Goal: Information Seeking & Learning: Learn about a topic

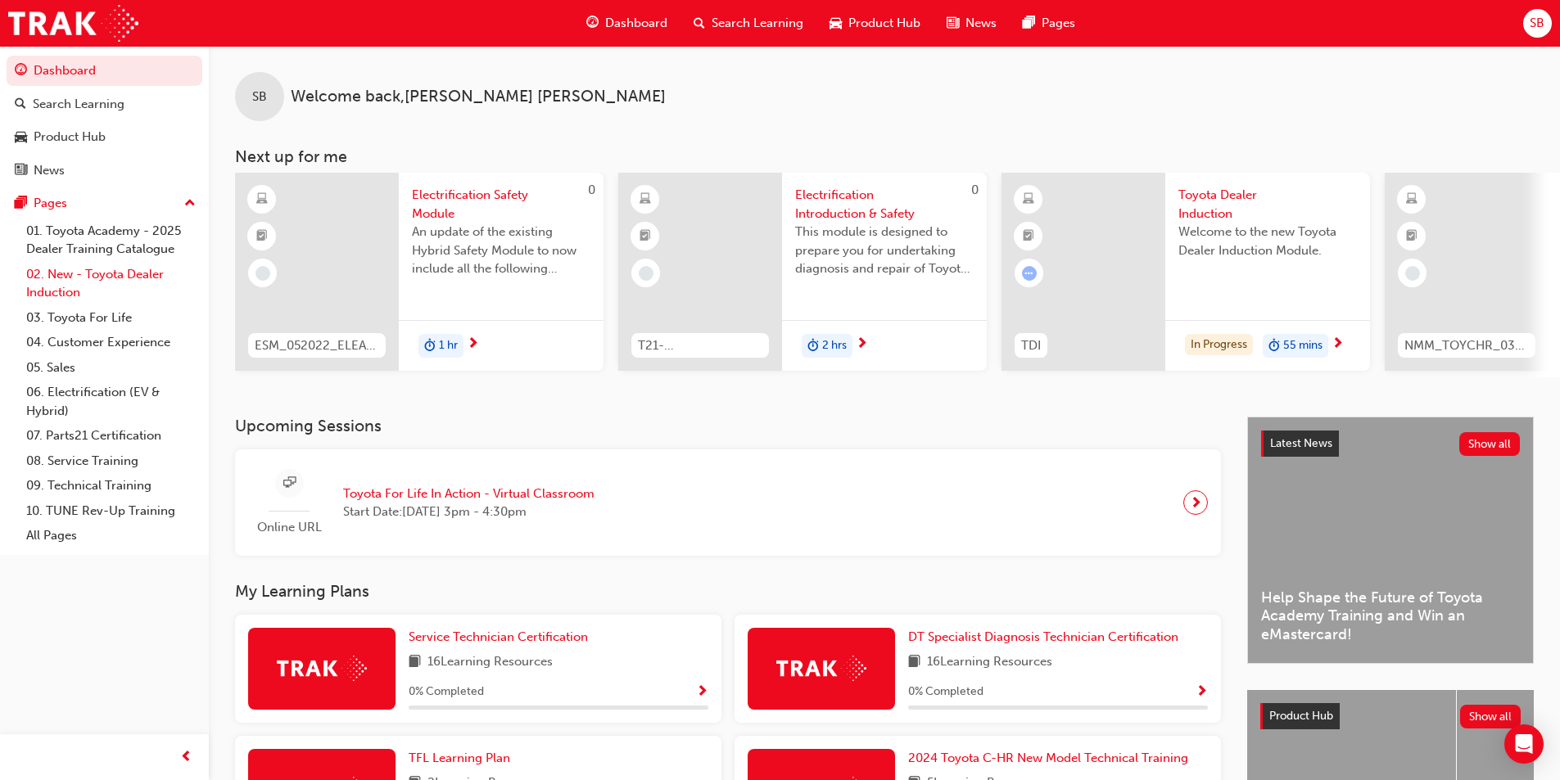
click at [142, 272] on link "02. New - Toyota Dealer Induction" at bounding box center [111, 283] width 183 height 43
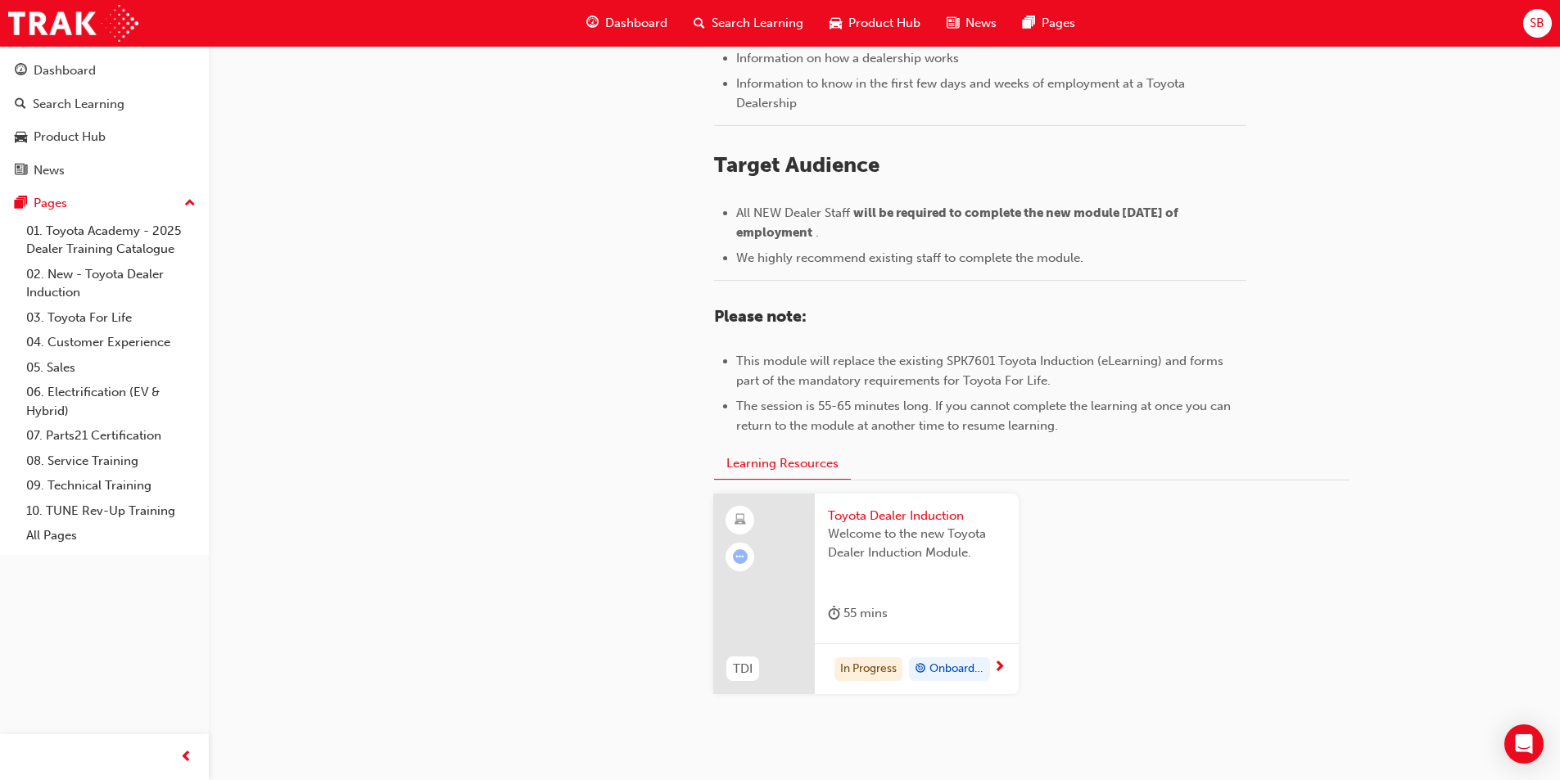
scroll to position [686, 0]
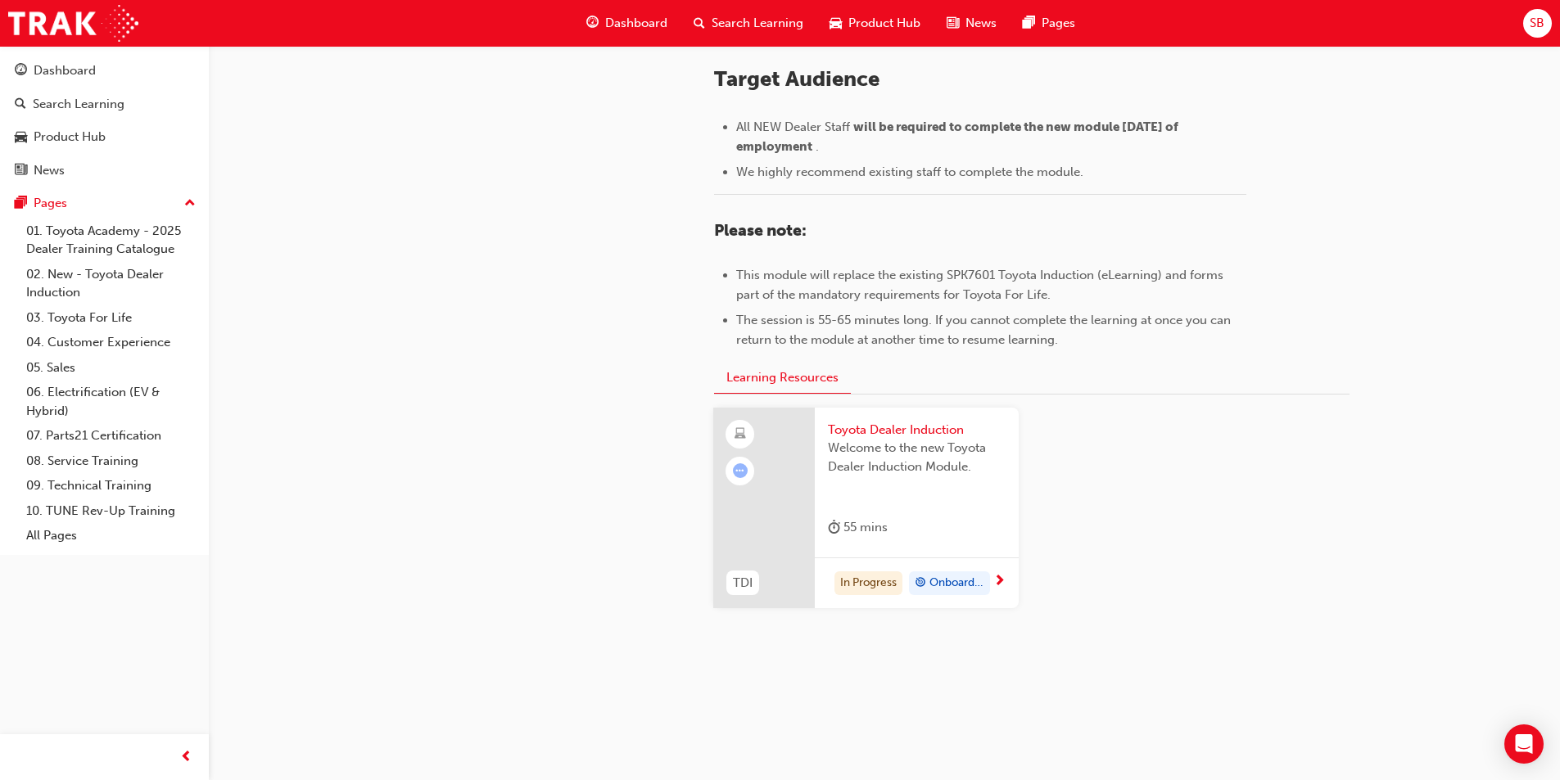
click at [1001, 581] on span "next-icon" at bounding box center [999, 582] width 12 height 15
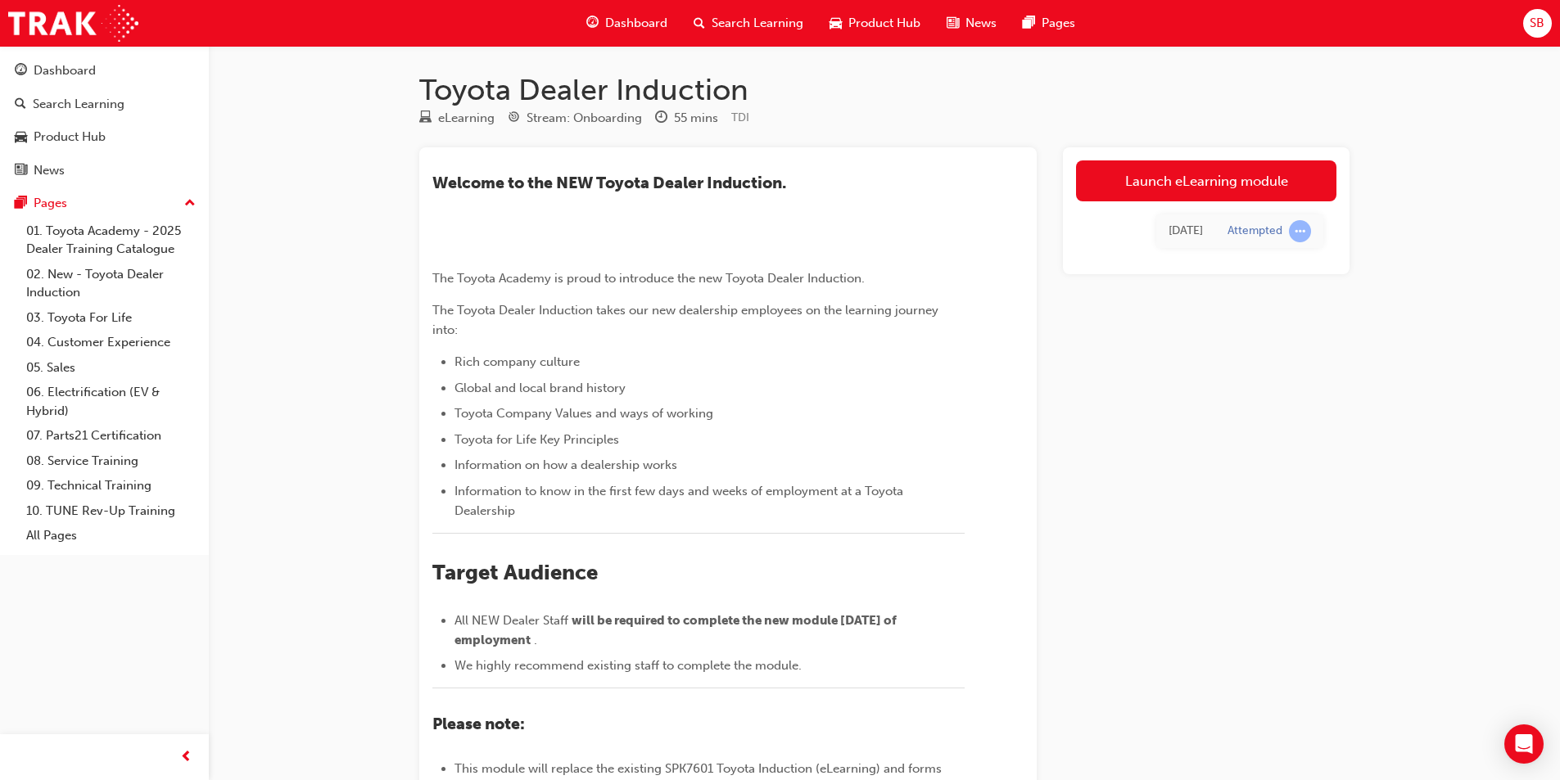
click at [1536, 22] on span "SB" at bounding box center [1537, 23] width 15 height 19
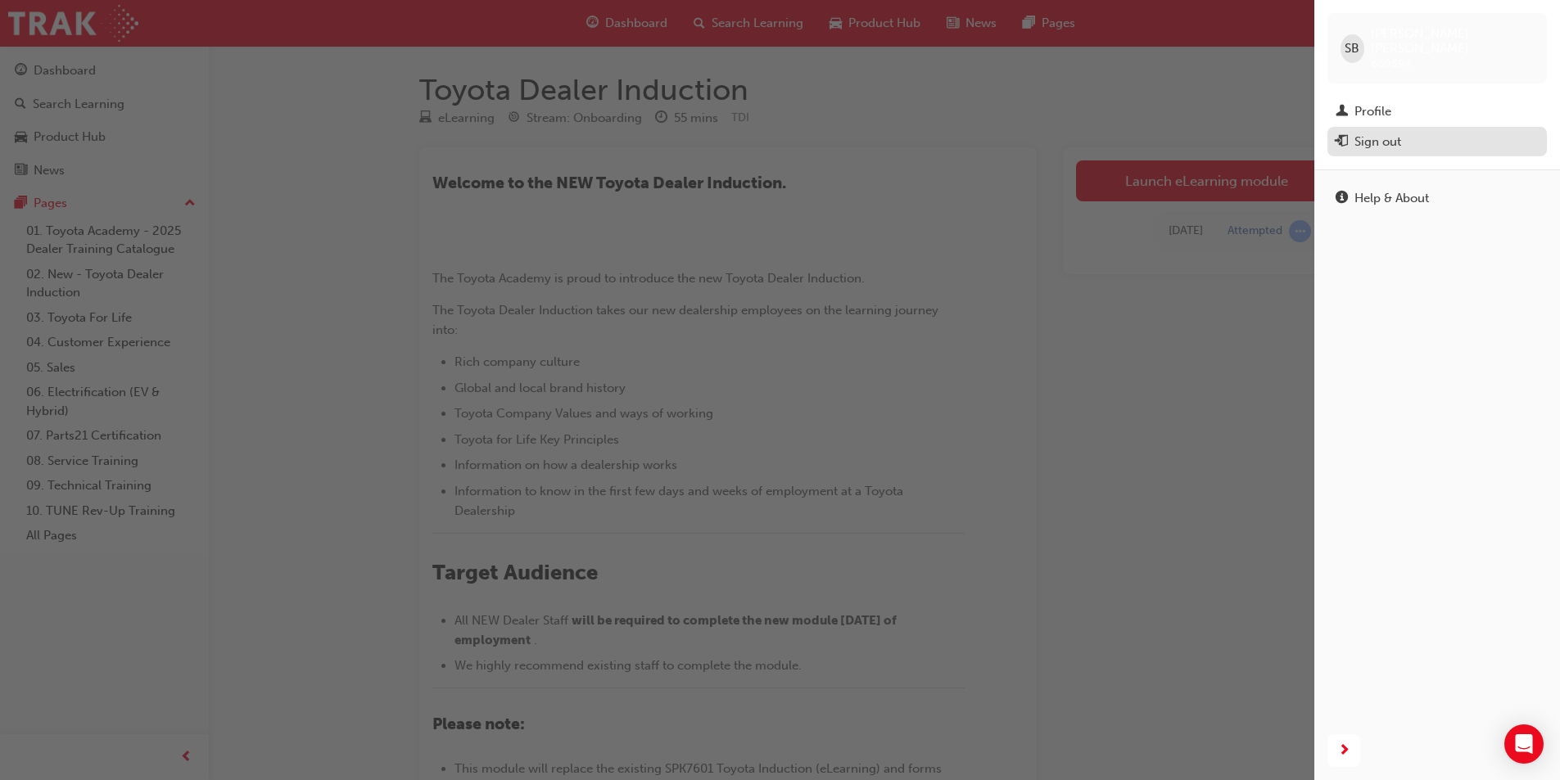
click at [1390, 133] on div "Sign out" at bounding box center [1377, 142] width 47 height 19
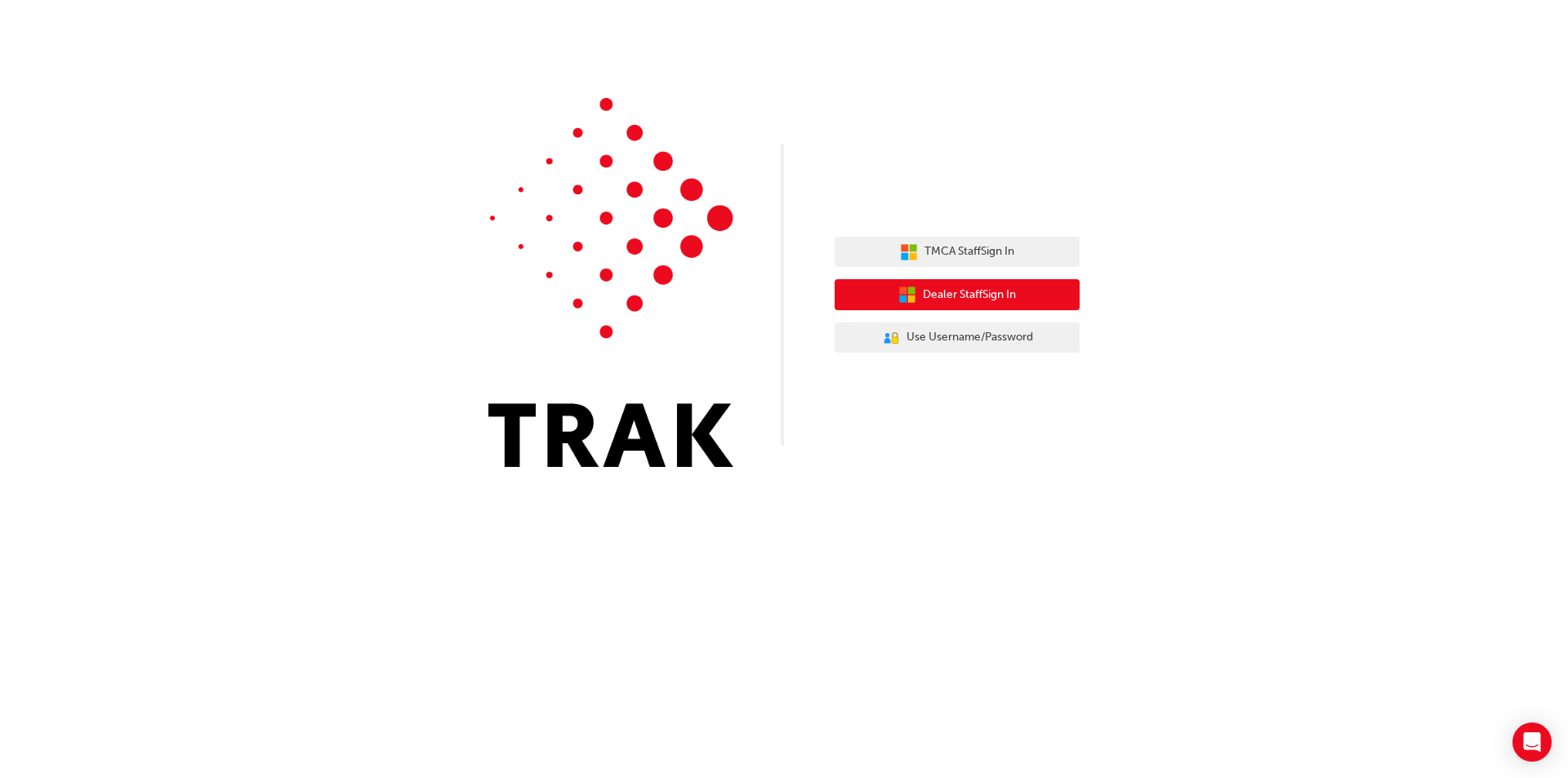
click at [958, 298] on span "Dealer Staff Sign In" at bounding box center [969, 295] width 93 height 19
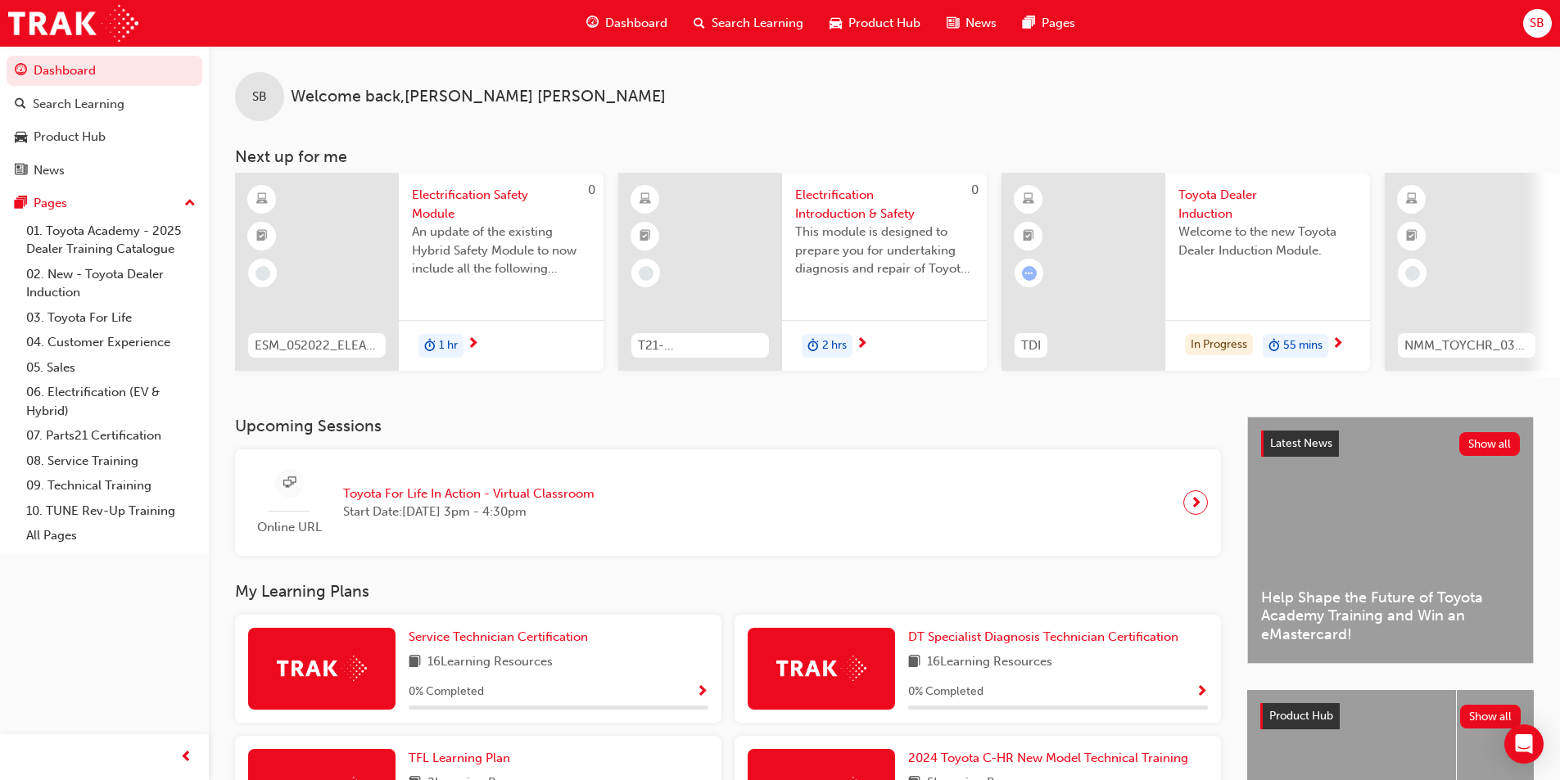
click at [1538, 20] on span "SB" at bounding box center [1537, 23] width 15 height 19
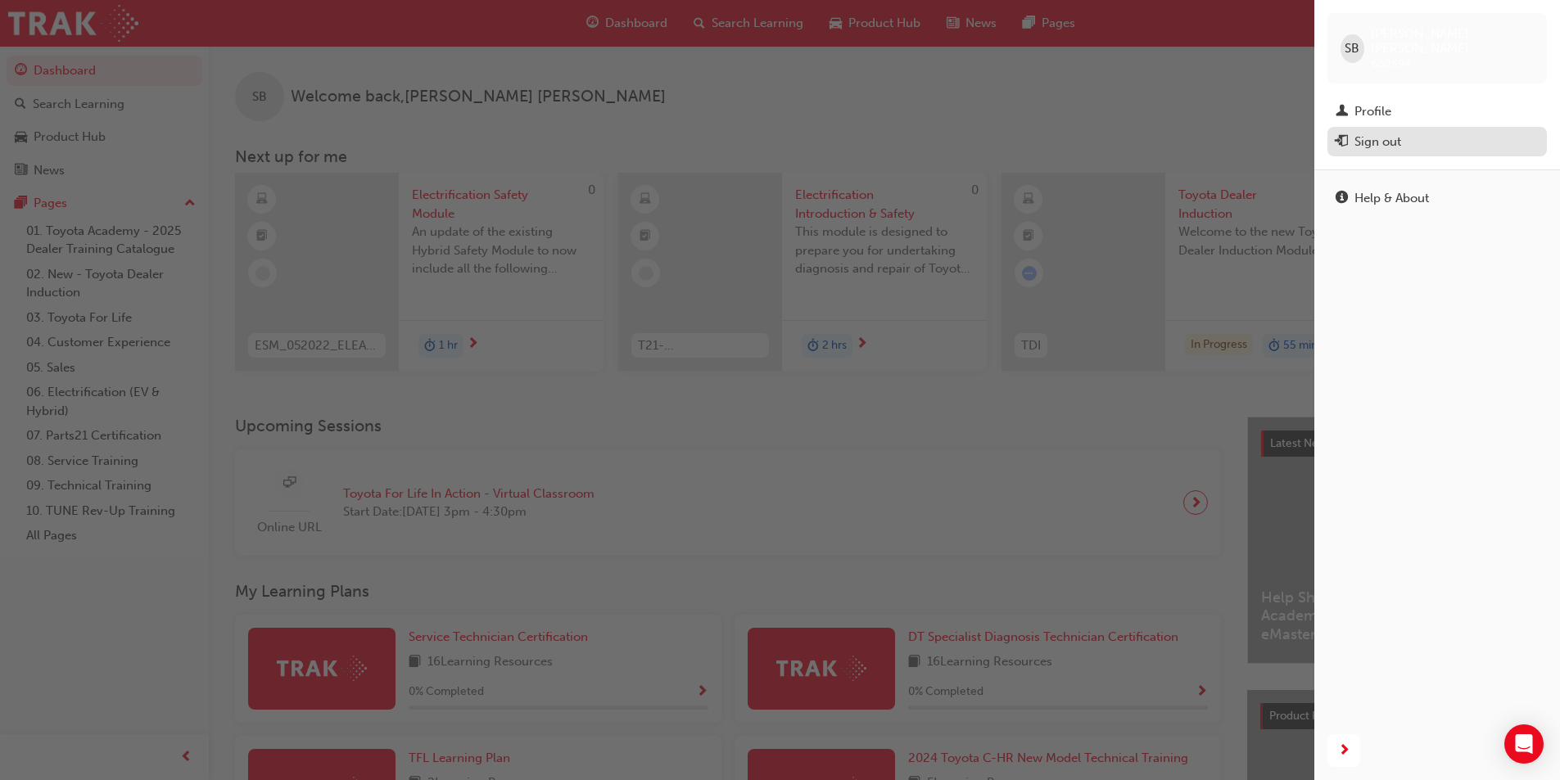
click at [1415, 132] on div "Sign out" at bounding box center [1437, 142] width 203 height 20
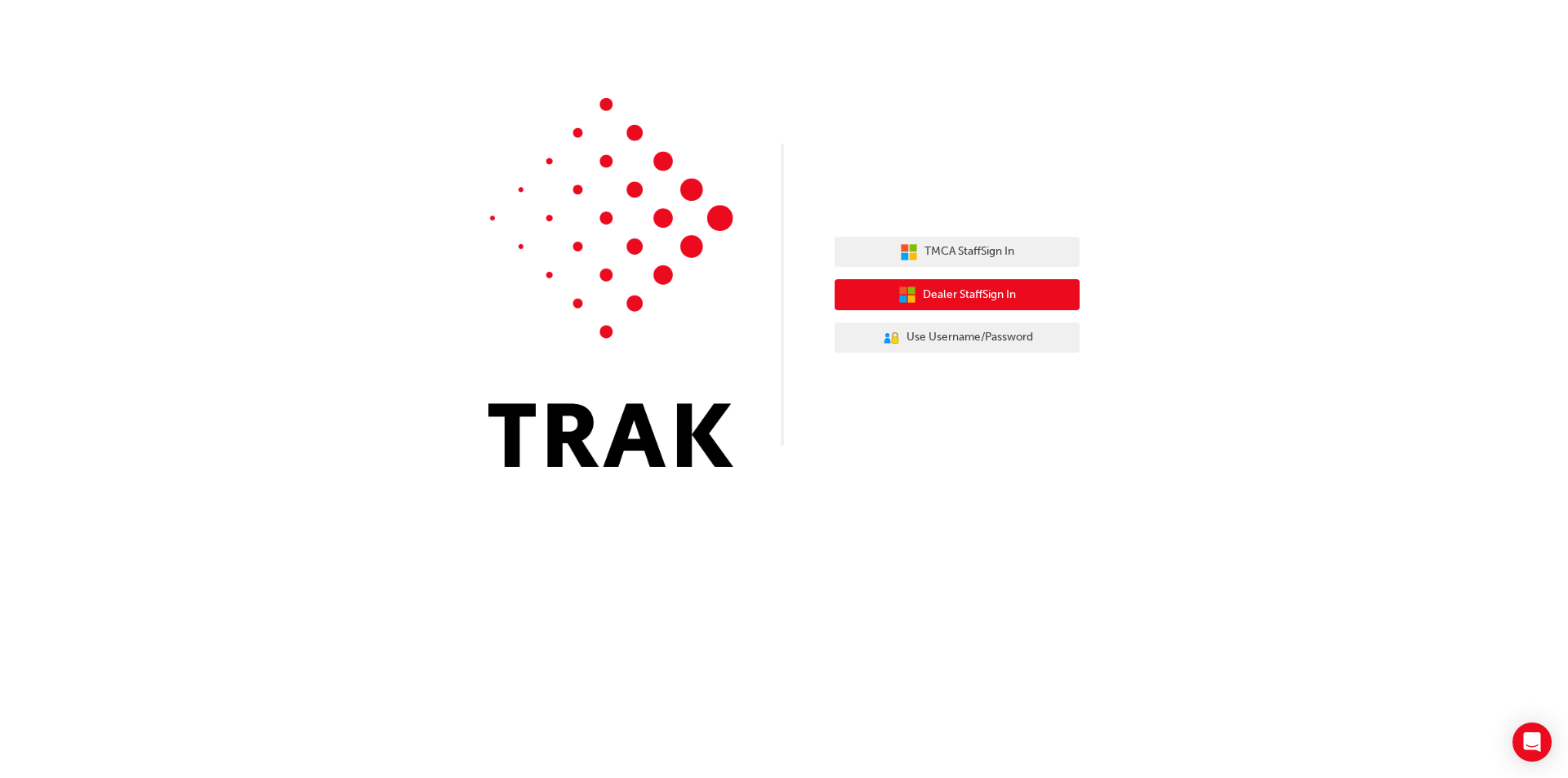
click at [973, 302] on span "Dealer Staff Sign In" at bounding box center [969, 295] width 93 height 19
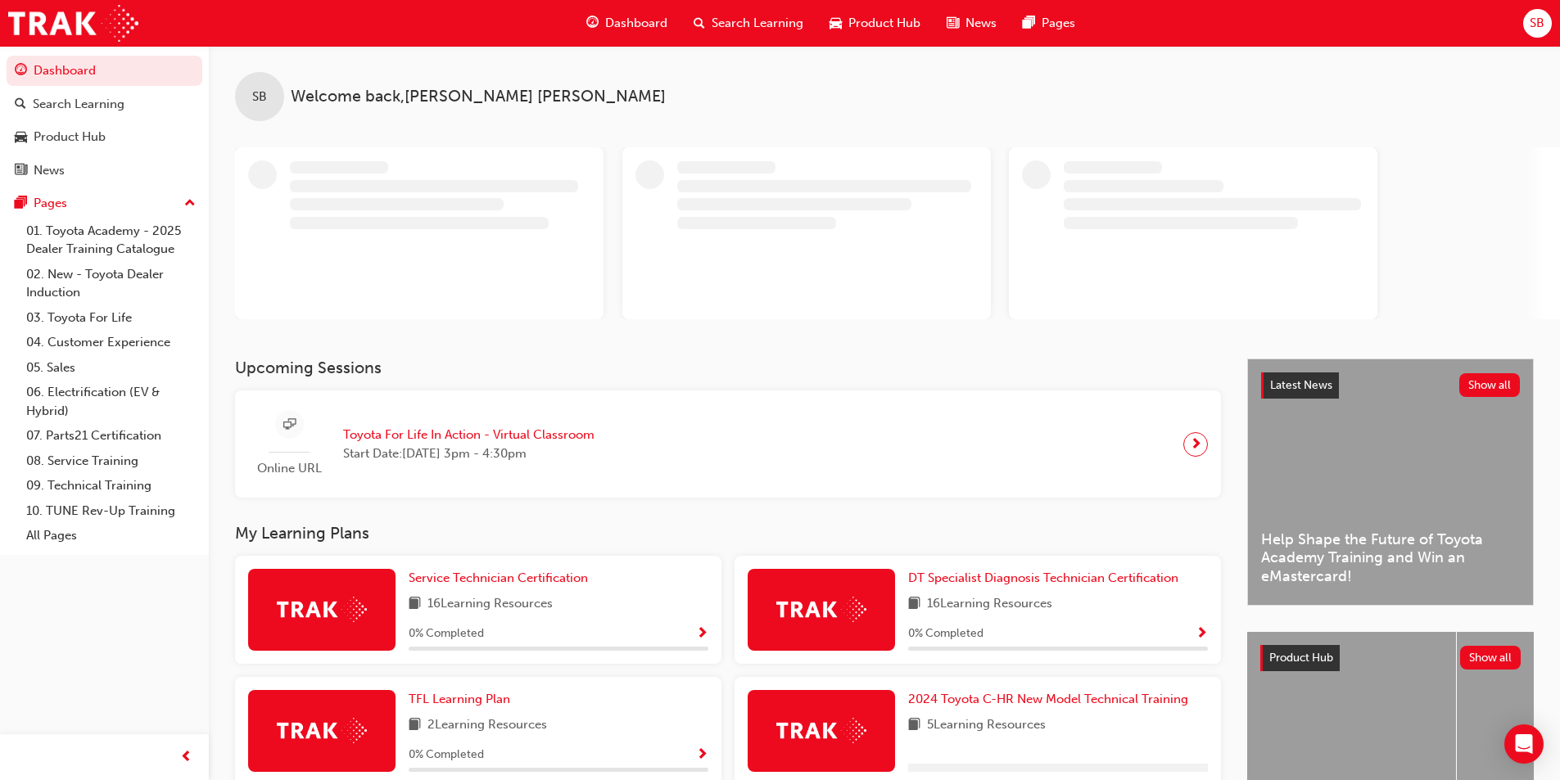
click at [1531, 17] on span "SB" at bounding box center [1537, 23] width 15 height 19
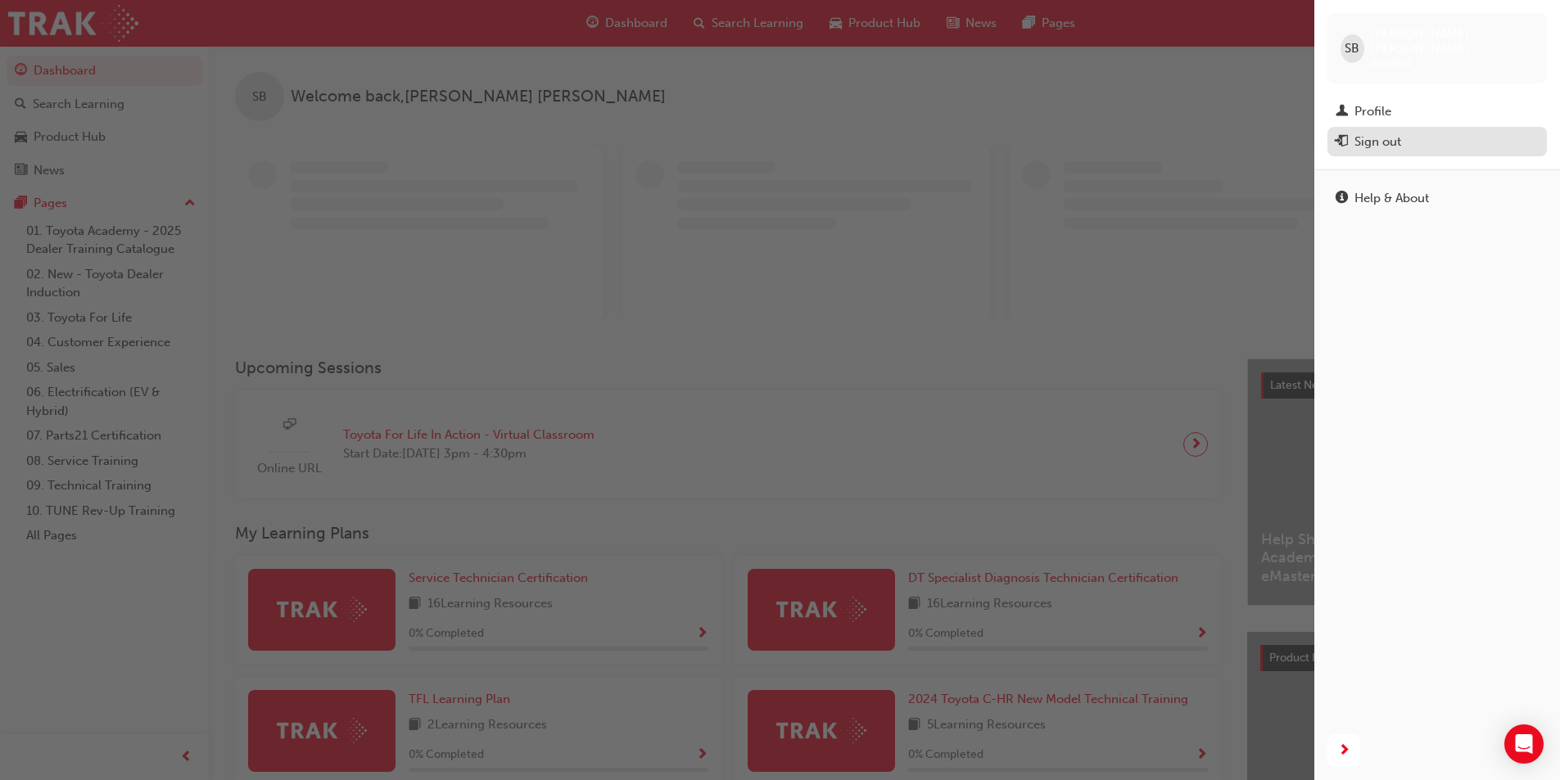
click at [1381, 133] on div "Sign out" at bounding box center [1377, 142] width 47 height 19
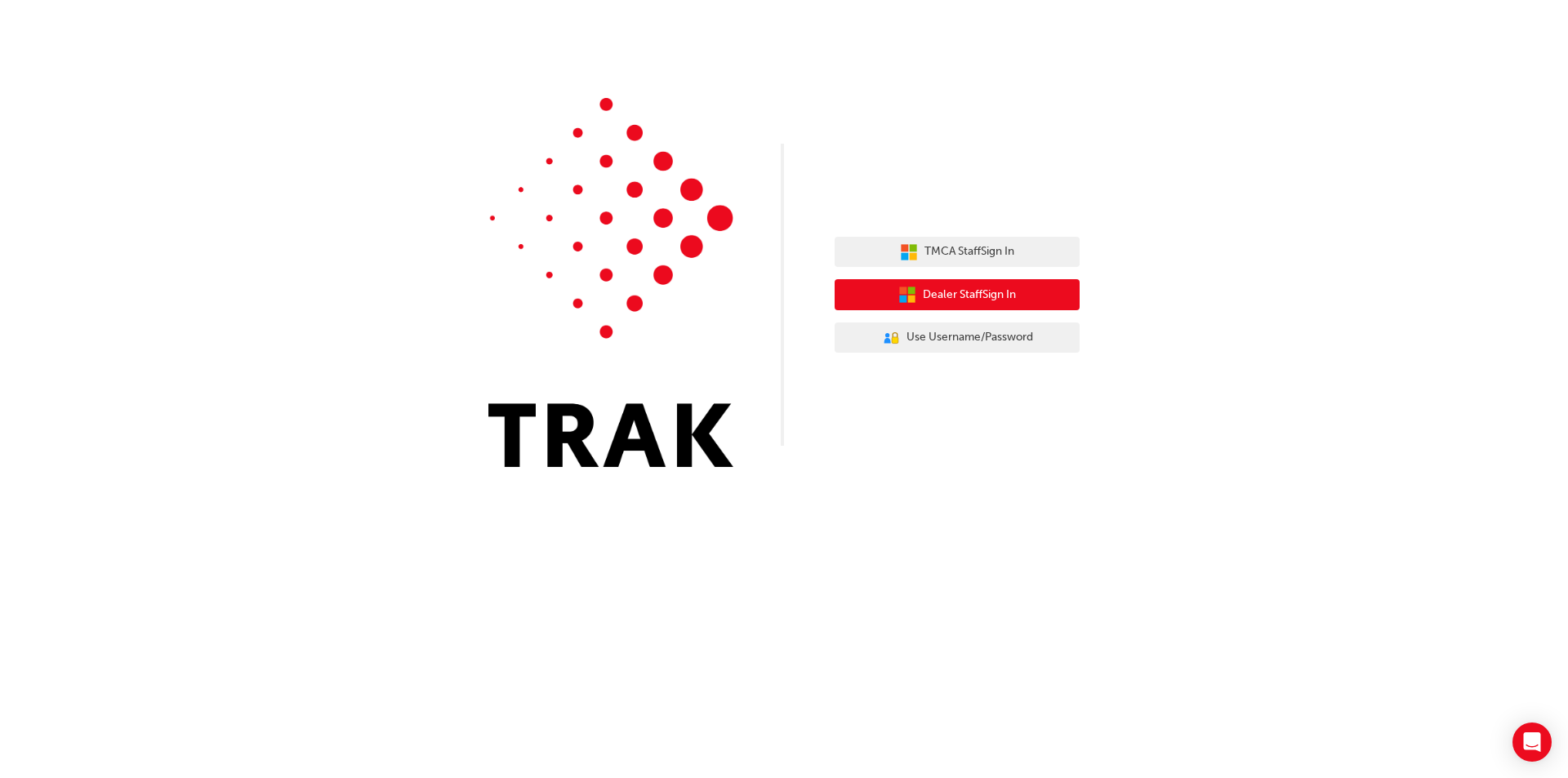
click at [1007, 298] on span "Dealer Staff Sign In" at bounding box center [969, 295] width 93 height 19
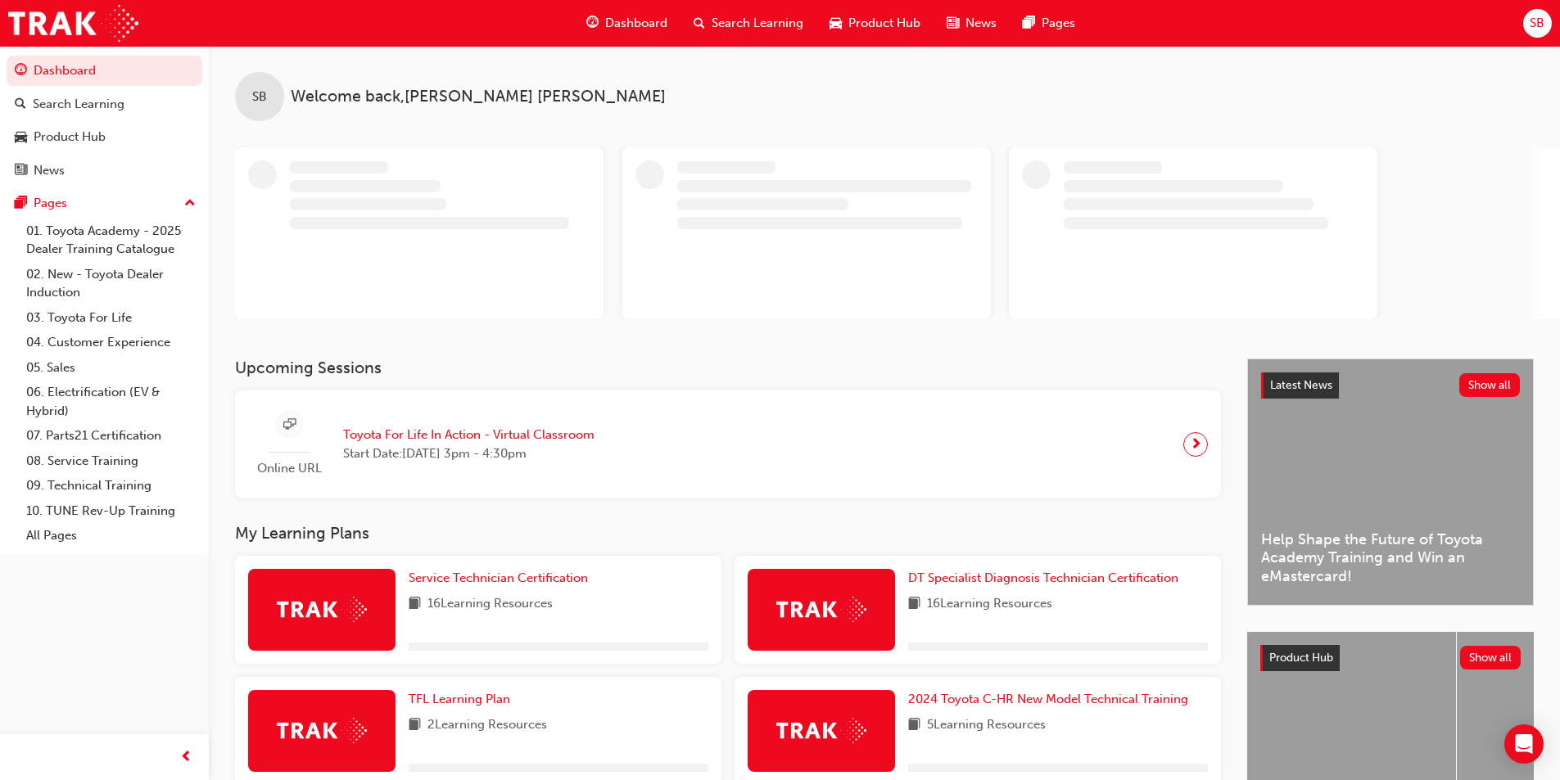
click at [1529, 30] on div "SB" at bounding box center [1537, 23] width 29 height 29
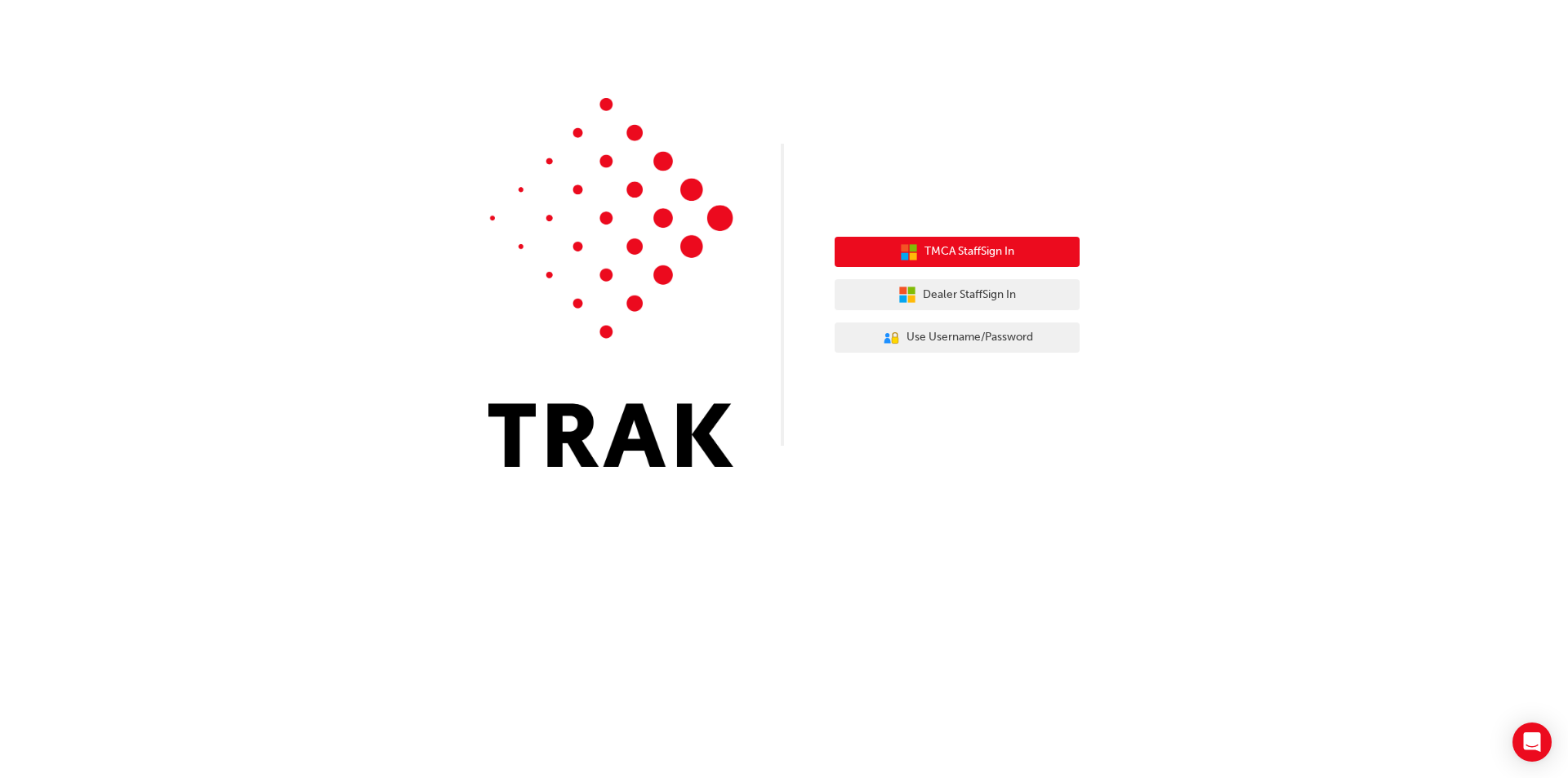
click at [954, 244] on span "TMCA Staff Sign In" at bounding box center [970, 251] width 90 height 19
